Goal: Transaction & Acquisition: Purchase product/service

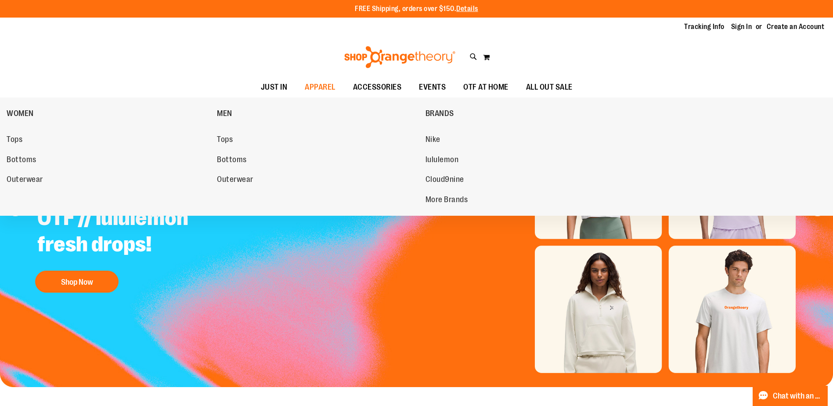
click at [221, 143] on span "Tops" at bounding box center [225, 140] width 16 height 11
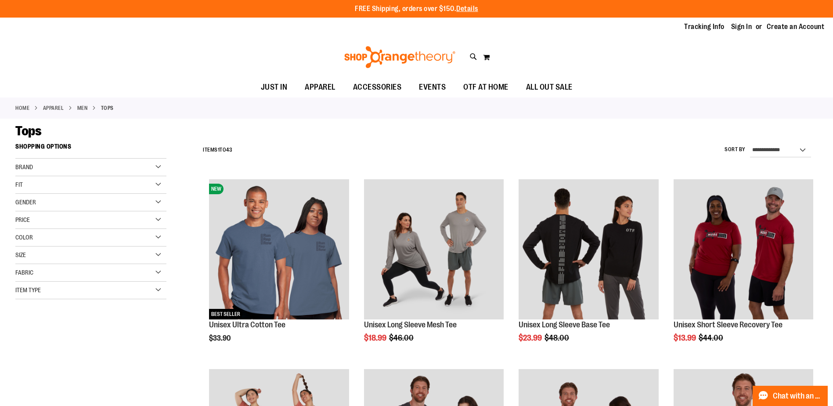
click at [161, 257] on div "Size" at bounding box center [90, 255] width 151 height 18
click at [92, 281] on div "XL" at bounding box center [90, 277] width 13 height 13
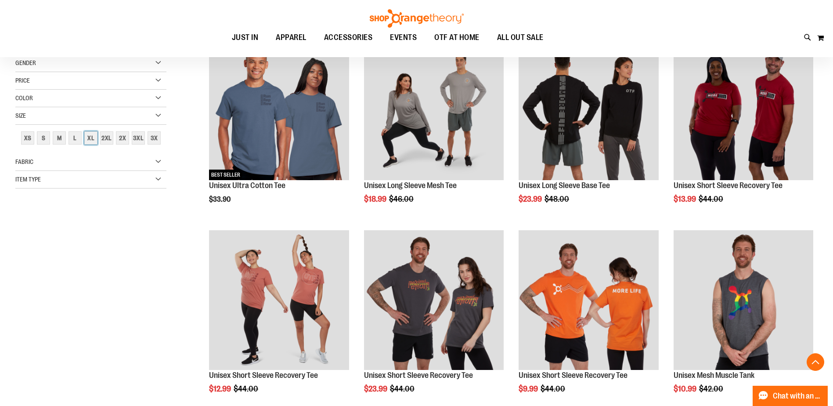
scroll to position [95, 0]
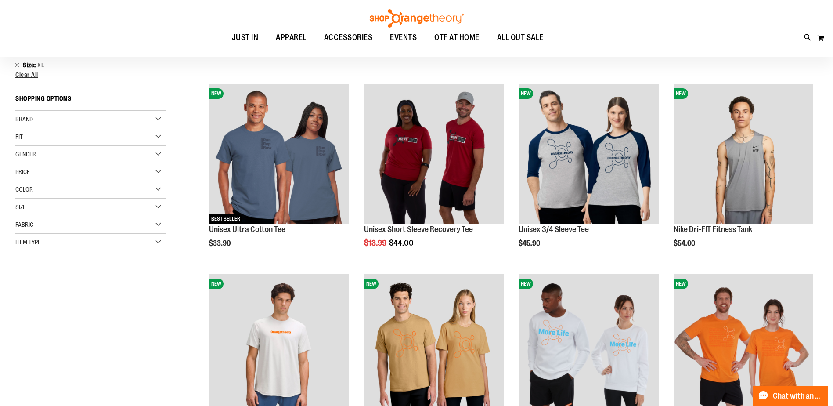
click at [640, 63] on div "**********" at bounding box center [508, 54] width 619 height 23
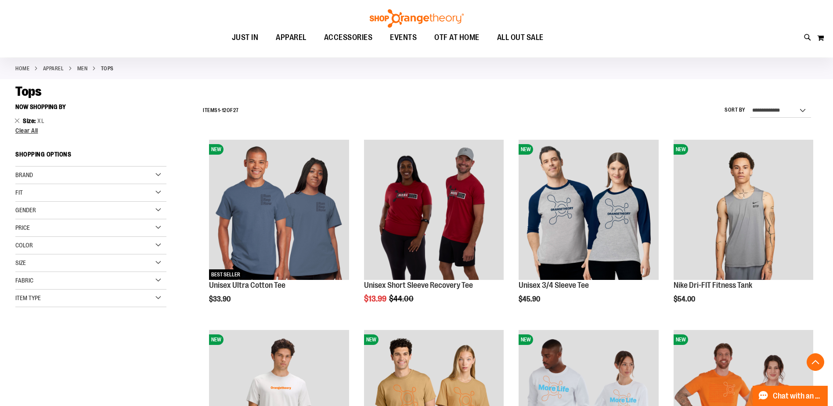
scroll to position [7, 0]
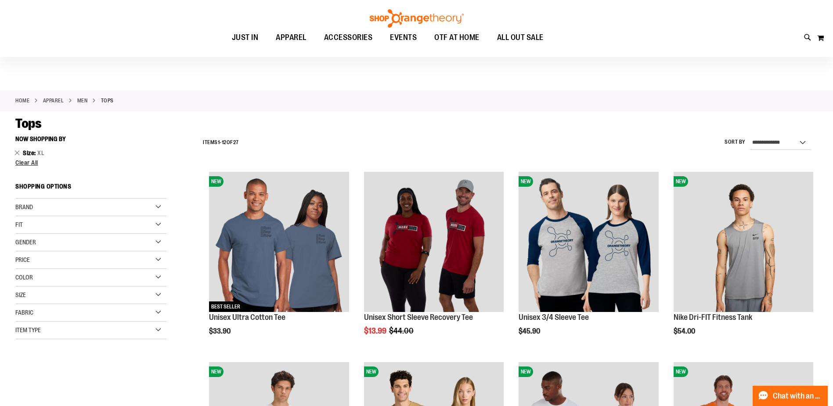
click at [633, 109] on div "Home APPAREL MEN Tops" at bounding box center [416, 100] width 833 height 21
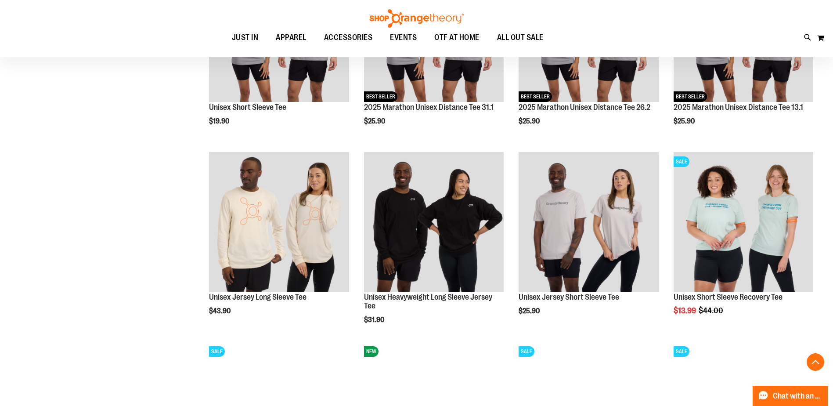
scroll to position [612, 0]
